Goal: Task Accomplishment & Management: Use online tool/utility

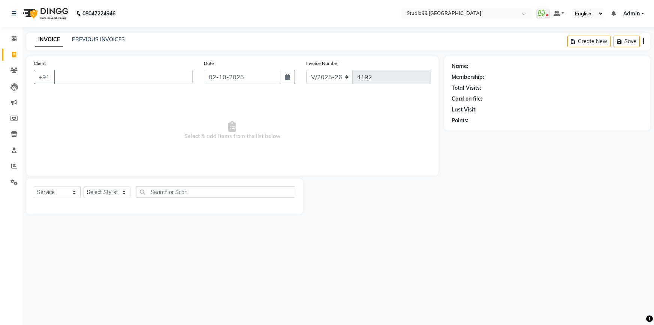
select select "6042"
select select "service"
drag, startPoint x: 105, startPoint y: 190, endPoint x: 106, endPoint y: 178, distance: 11.7
click at [106, 178] on div "Select Service Product Membership Package Voucher Prepaid Gift Card Select Styl…" at bounding box center [164, 196] width 277 height 36
select select "52201"
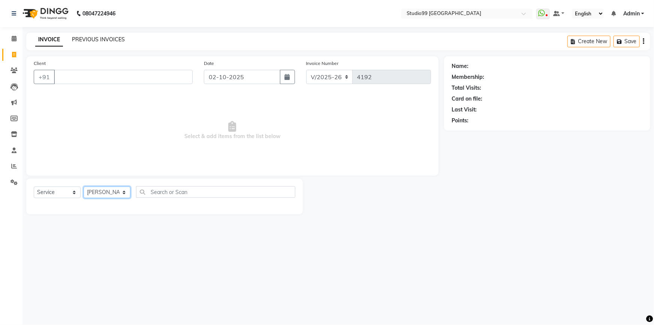
click at [84, 186] on select "Select Stylist Admin AKSHAY AMARJIT Dina GOUTAM Gulshan MAHI Nobil Hasan PRIYA …" at bounding box center [107, 192] width 47 height 12
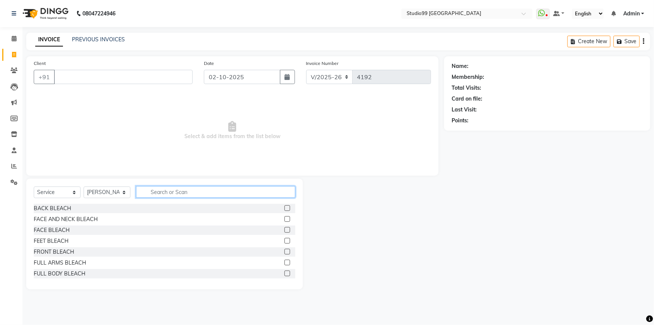
click at [183, 191] on input "text" at bounding box center [215, 192] width 159 height 12
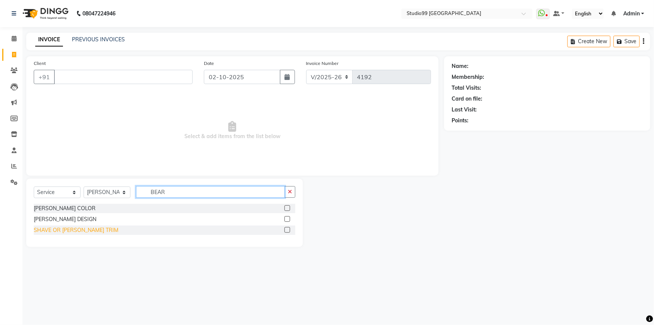
type input "BEAR"
click at [51, 232] on div "SHAVE OR BEARD TRIM" at bounding box center [76, 230] width 85 height 8
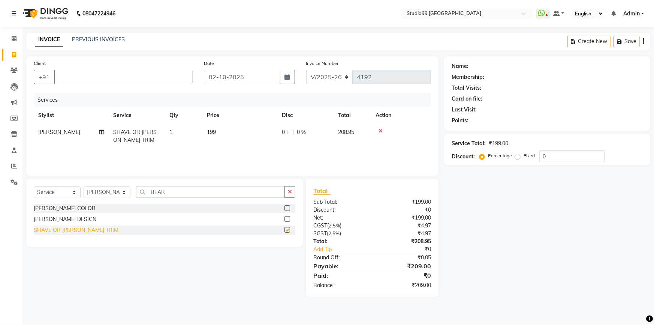
checkbox input "false"
click at [289, 193] on icon "button" at bounding box center [290, 191] width 4 height 5
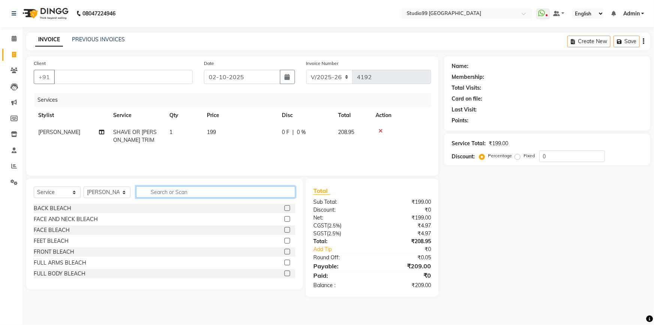
click at [151, 190] on input "text" at bounding box center [215, 192] width 159 height 12
click at [12, 54] on icon at bounding box center [14, 55] width 4 height 6
select select "service"
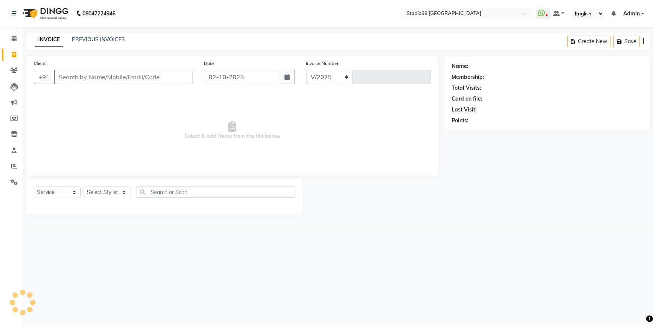
select select "6042"
type input "4192"
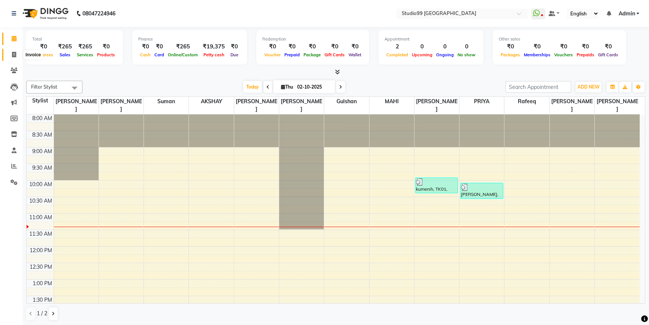
click at [16, 54] on span at bounding box center [13, 55] width 13 height 9
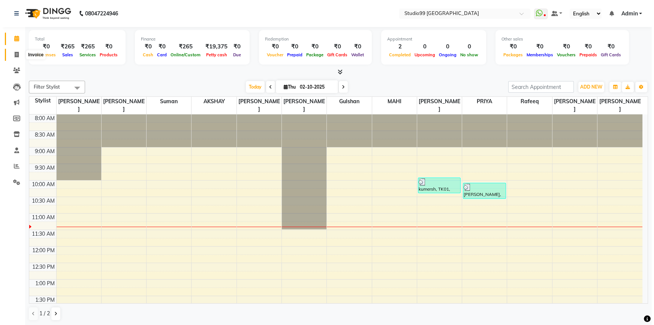
select select "6042"
select select "service"
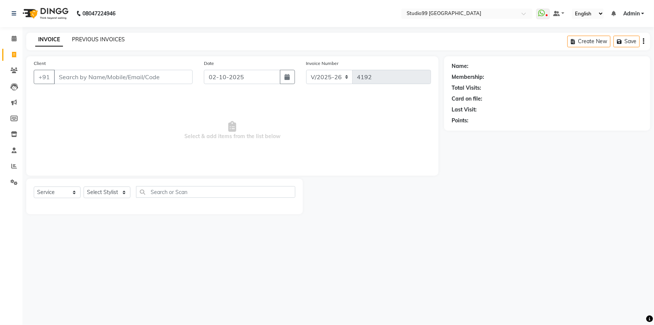
click at [98, 41] on link "PREVIOUS INVOICES" at bounding box center [98, 39] width 53 height 7
